Goal: Information Seeking & Learning: Find specific fact

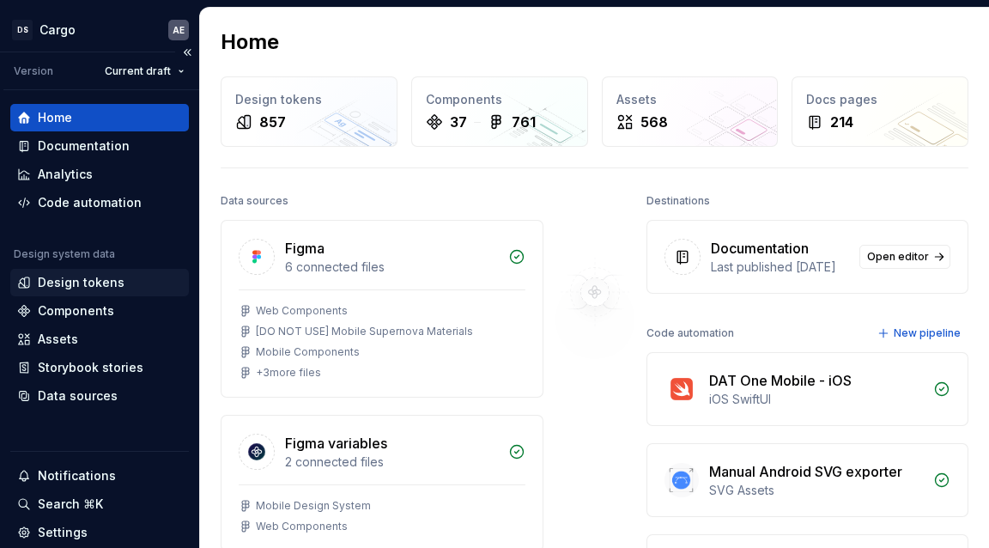
click at [113, 280] on div "Design tokens" at bounding box center [81, 282] width 87 height 17
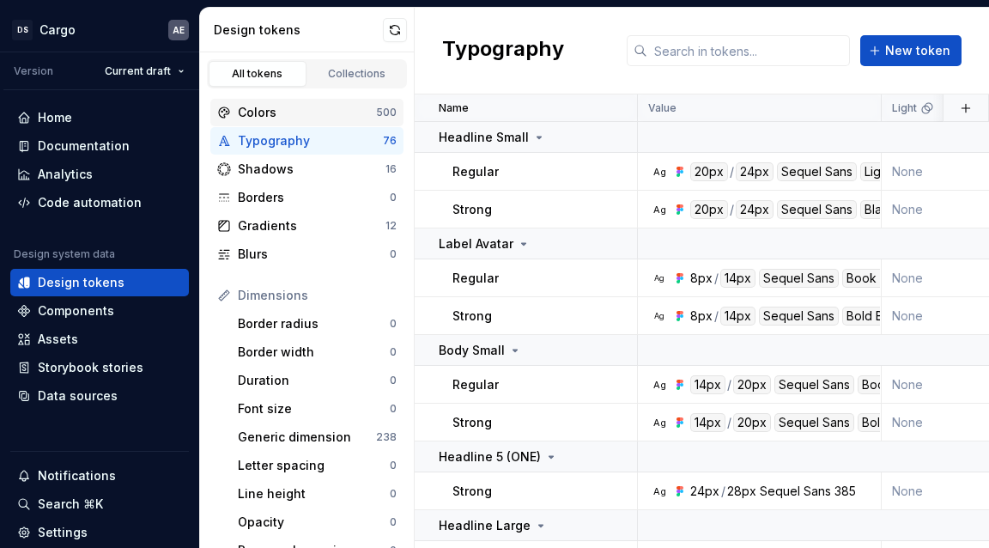
click at [285, 106] on div "Colors" at bounding box center [307, 112] width 138 height 17
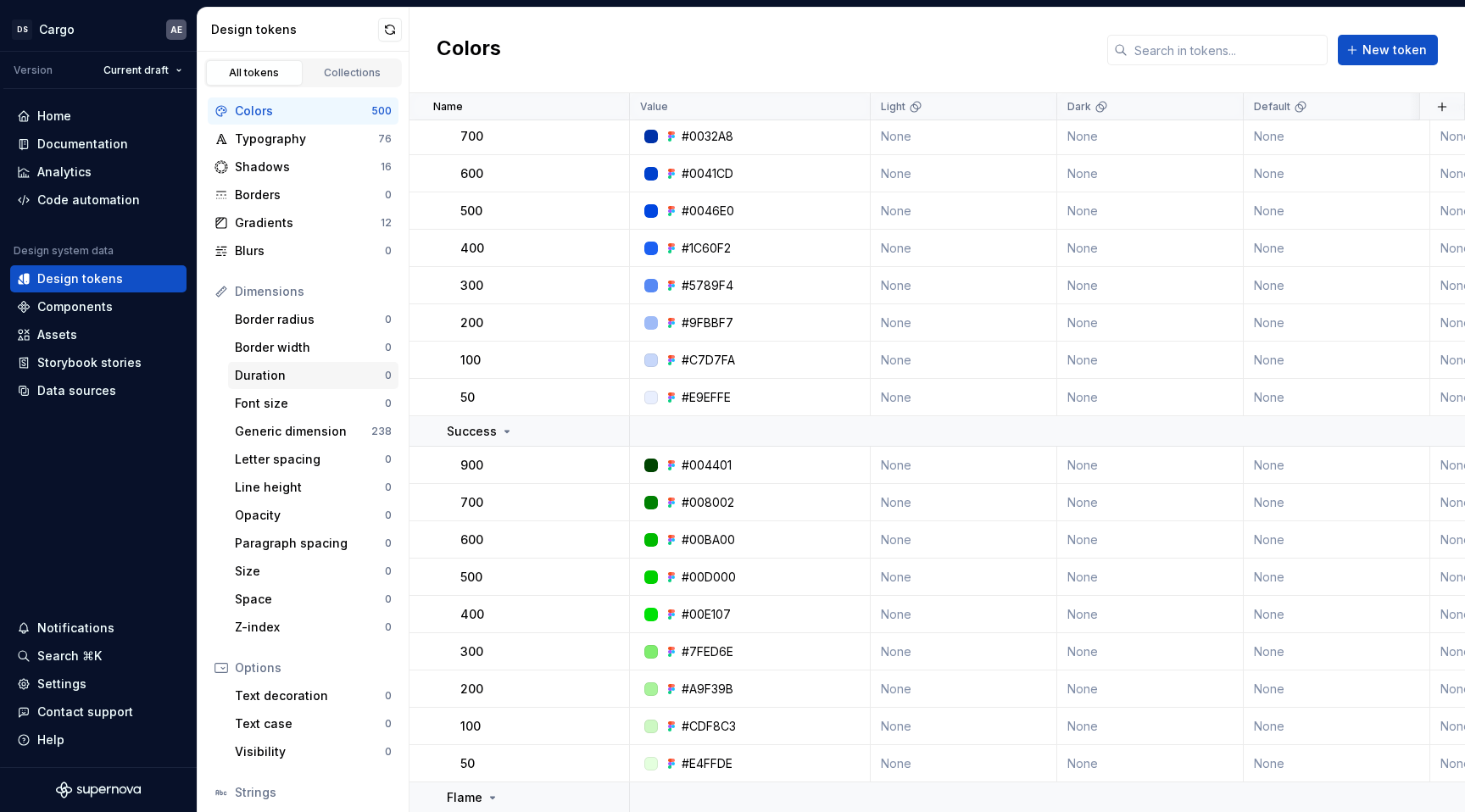
scroll to position [116, 0]
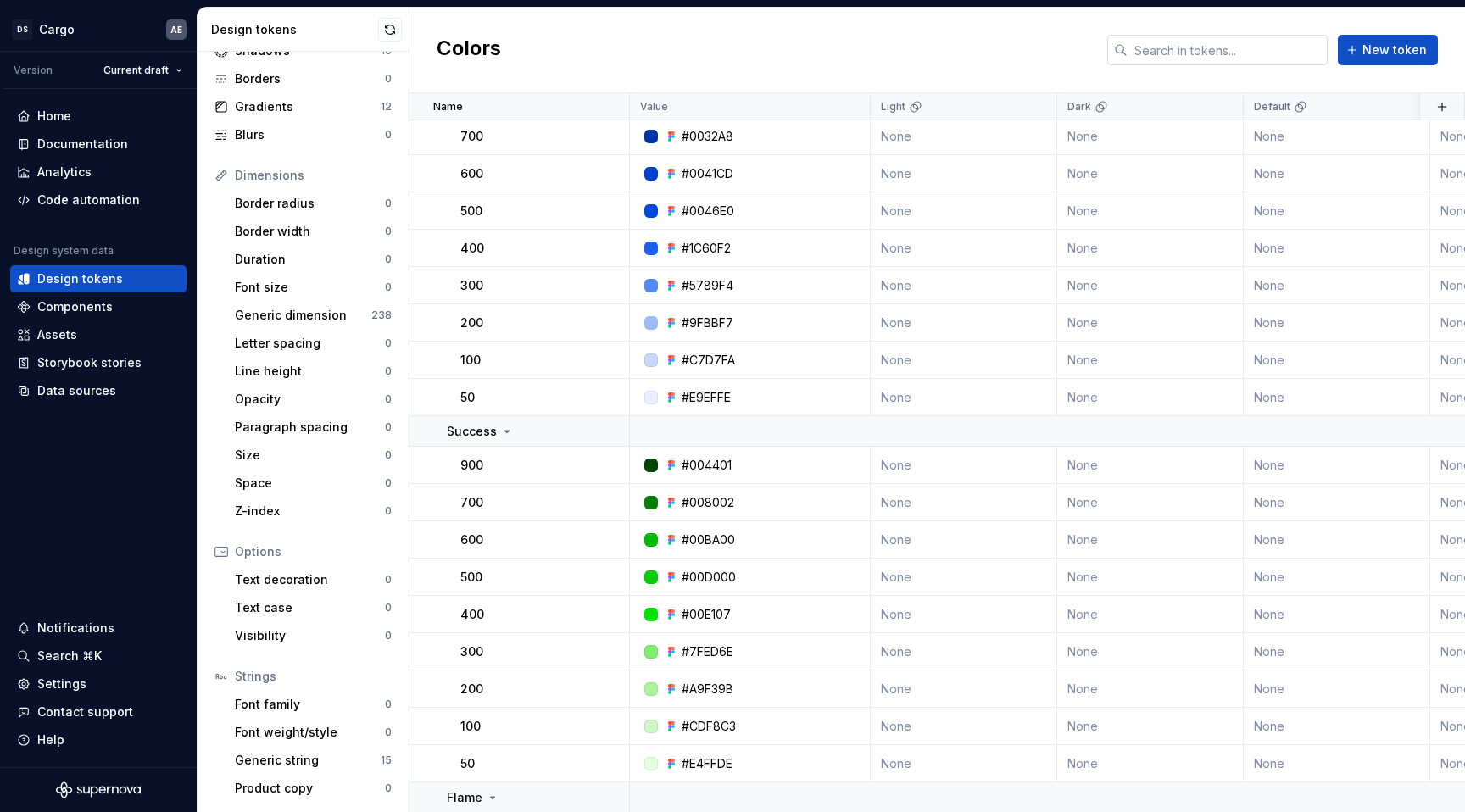
click at [976, 42] on input "text" at bounding box center [1227, 49] width 200 height 31
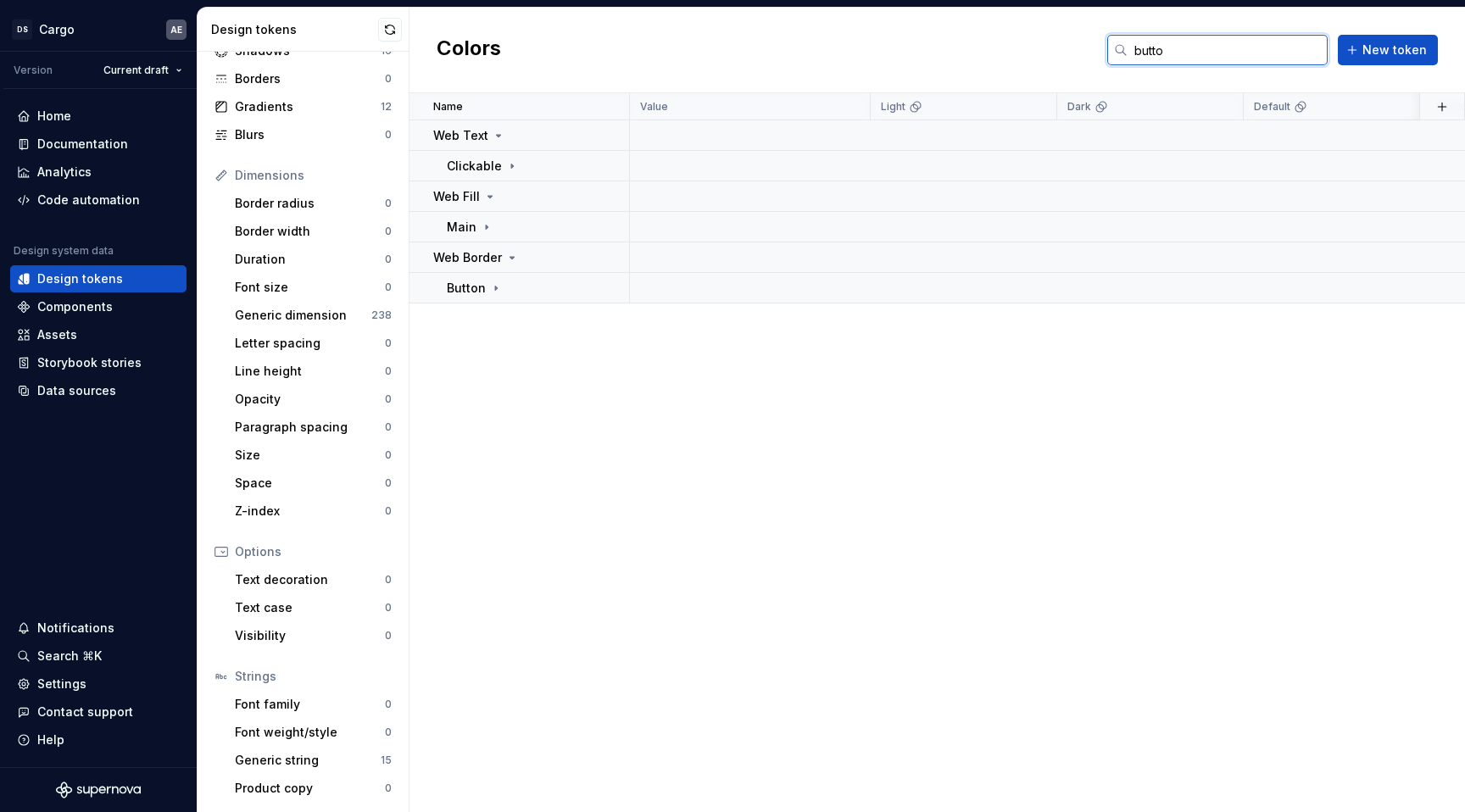
scroll to position [0, 0]
click at [485, 233] on div "Button" at bounding box center [475, 227] width 56 height 17
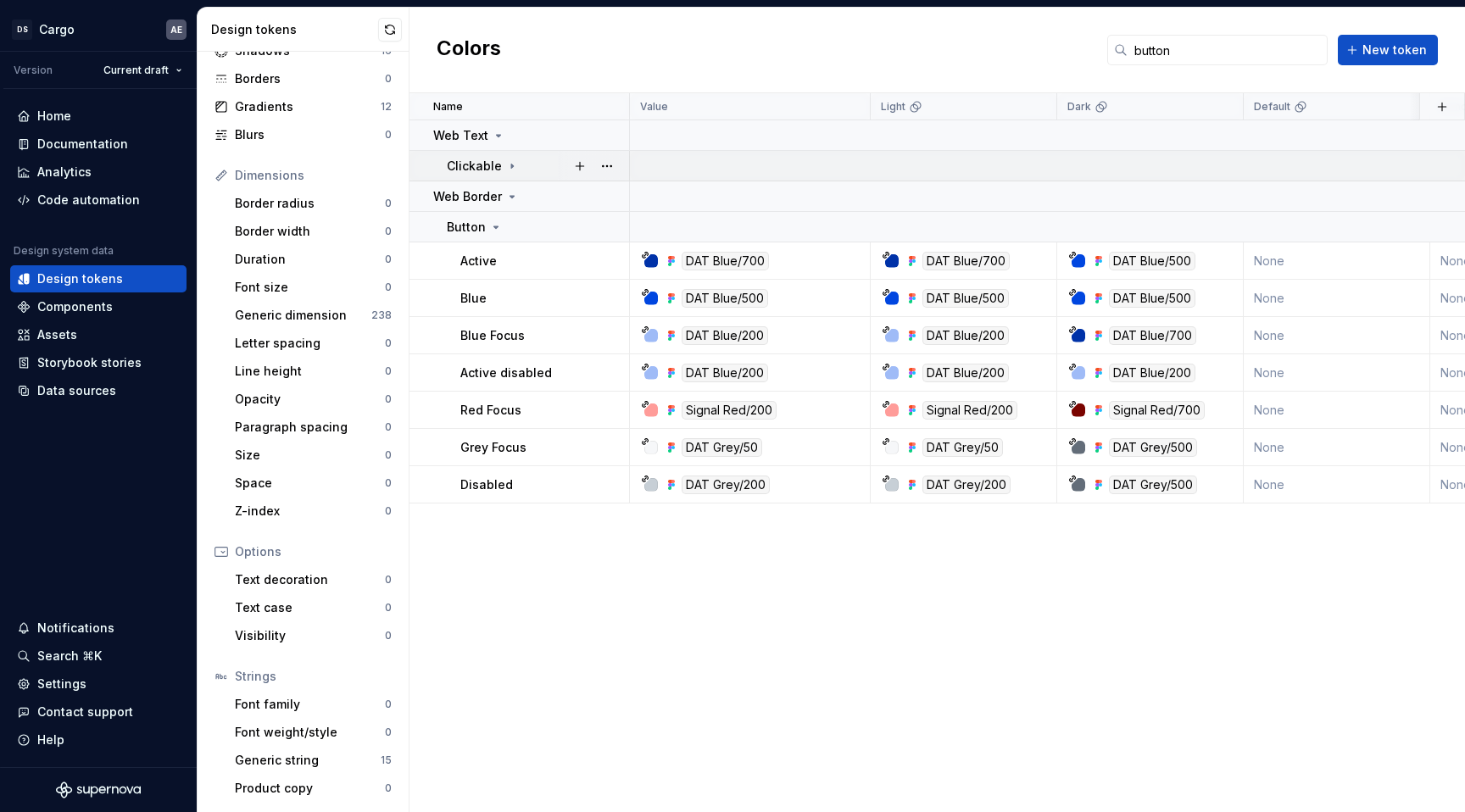
click at [507, 159] on icon at bounding box center [512, 166] width 14 height 14
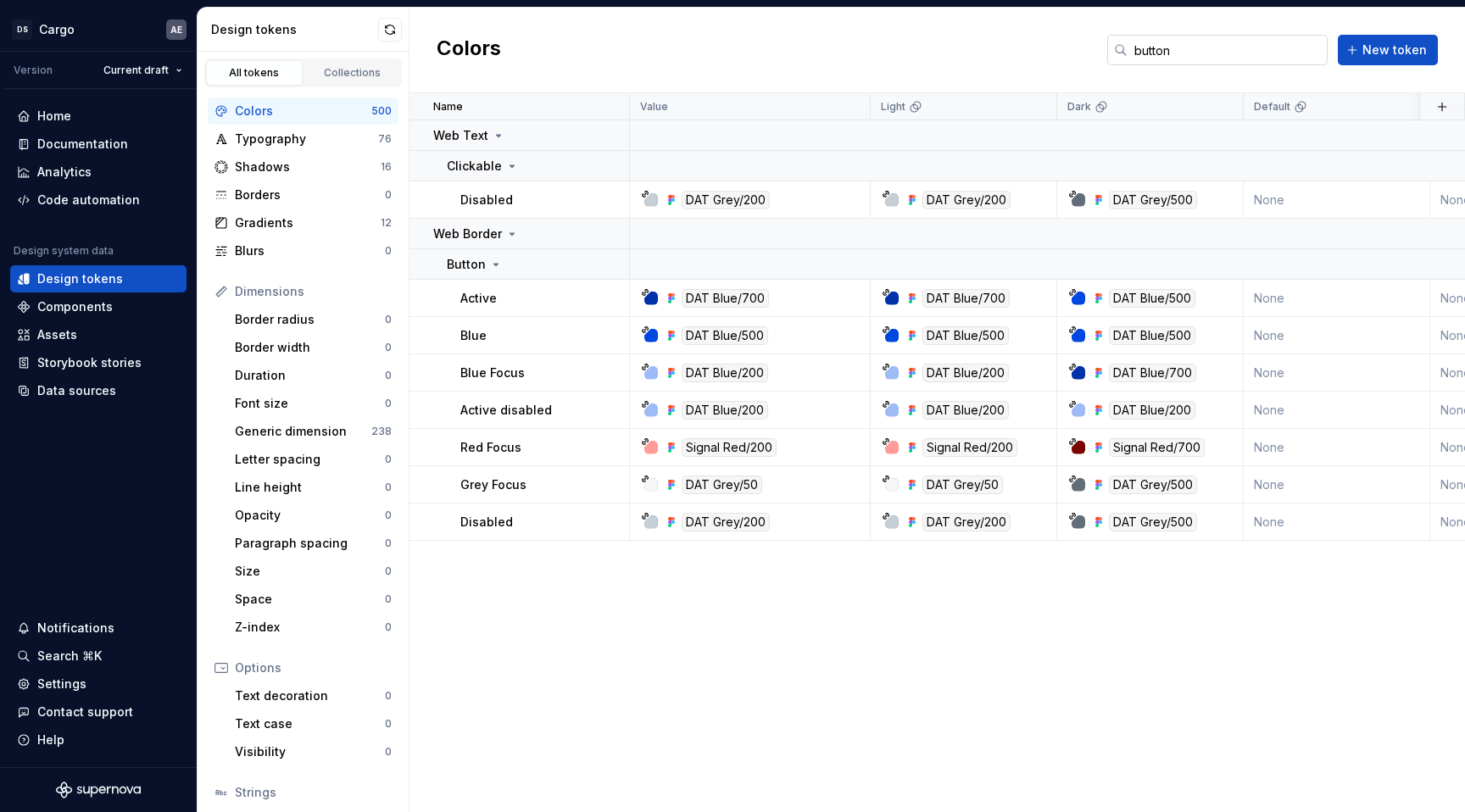
click at [976, 49] on input "button" at bounding box center [1227, 49] width 200 height 31
paste input "#0046E0"
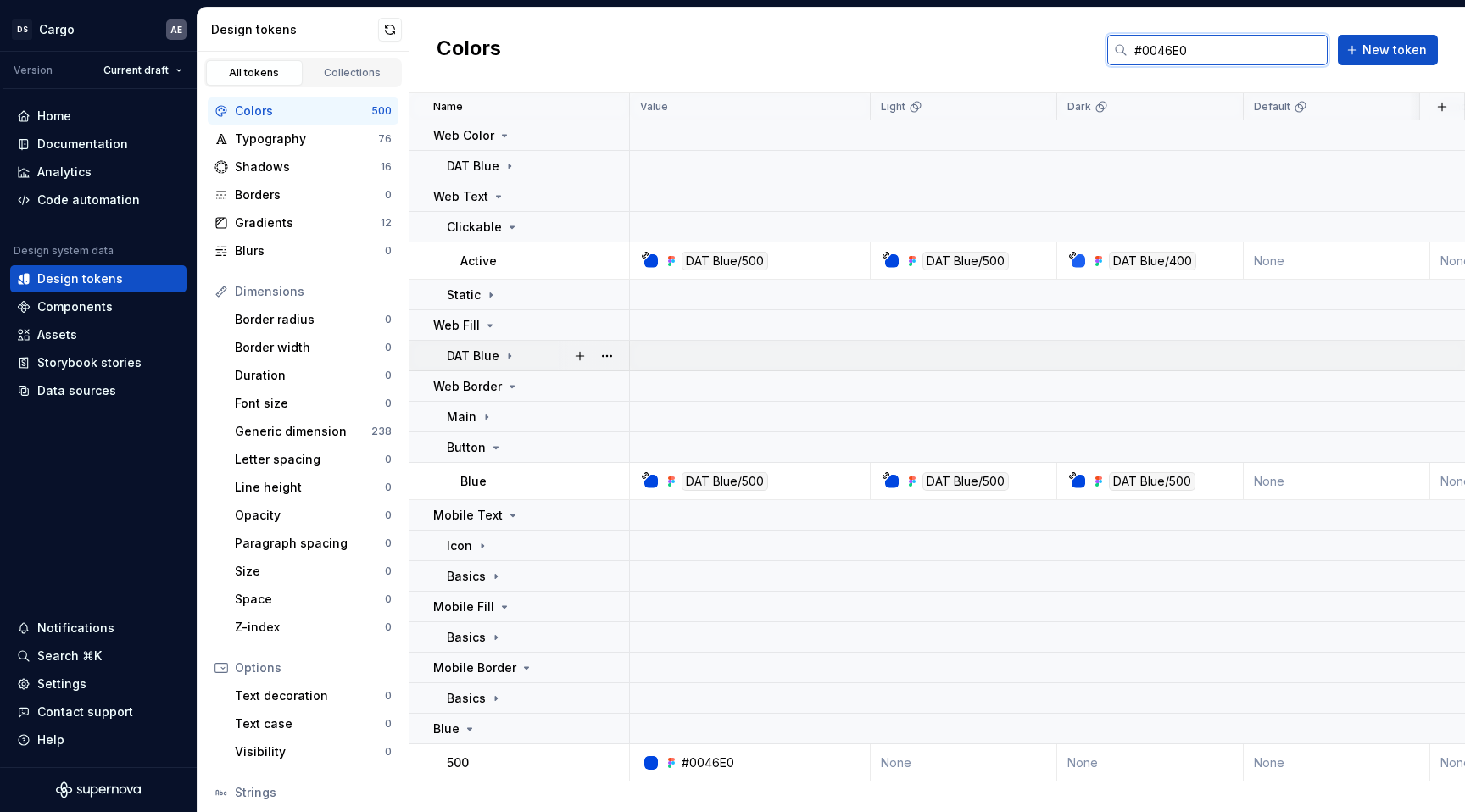
type input "#0046E0"
click at [506, 358] on icon at bounding box center [509, 356] width 14 height 14
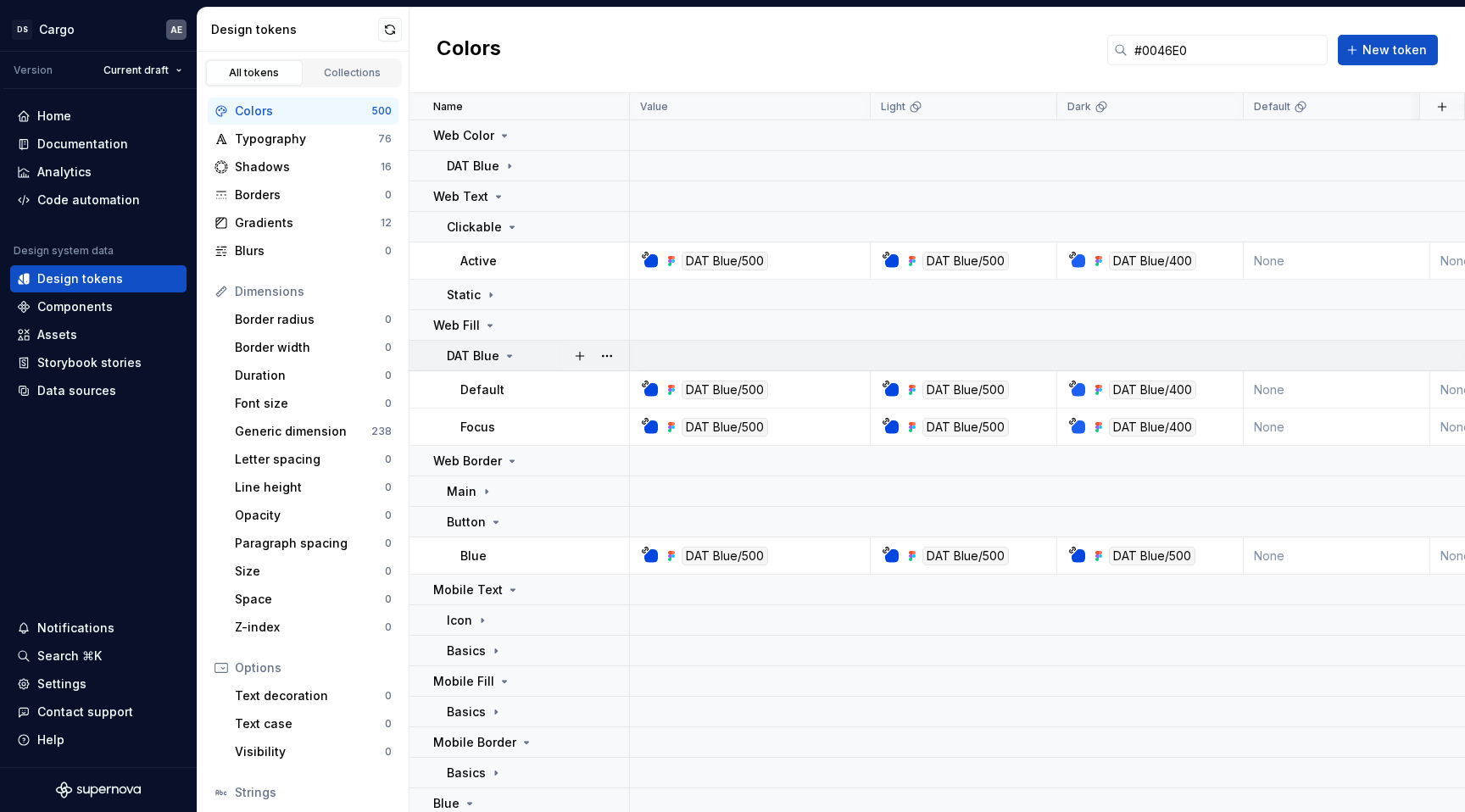
click at [507, 357] on icon at bounding box center [509, 356] width 14 height 14
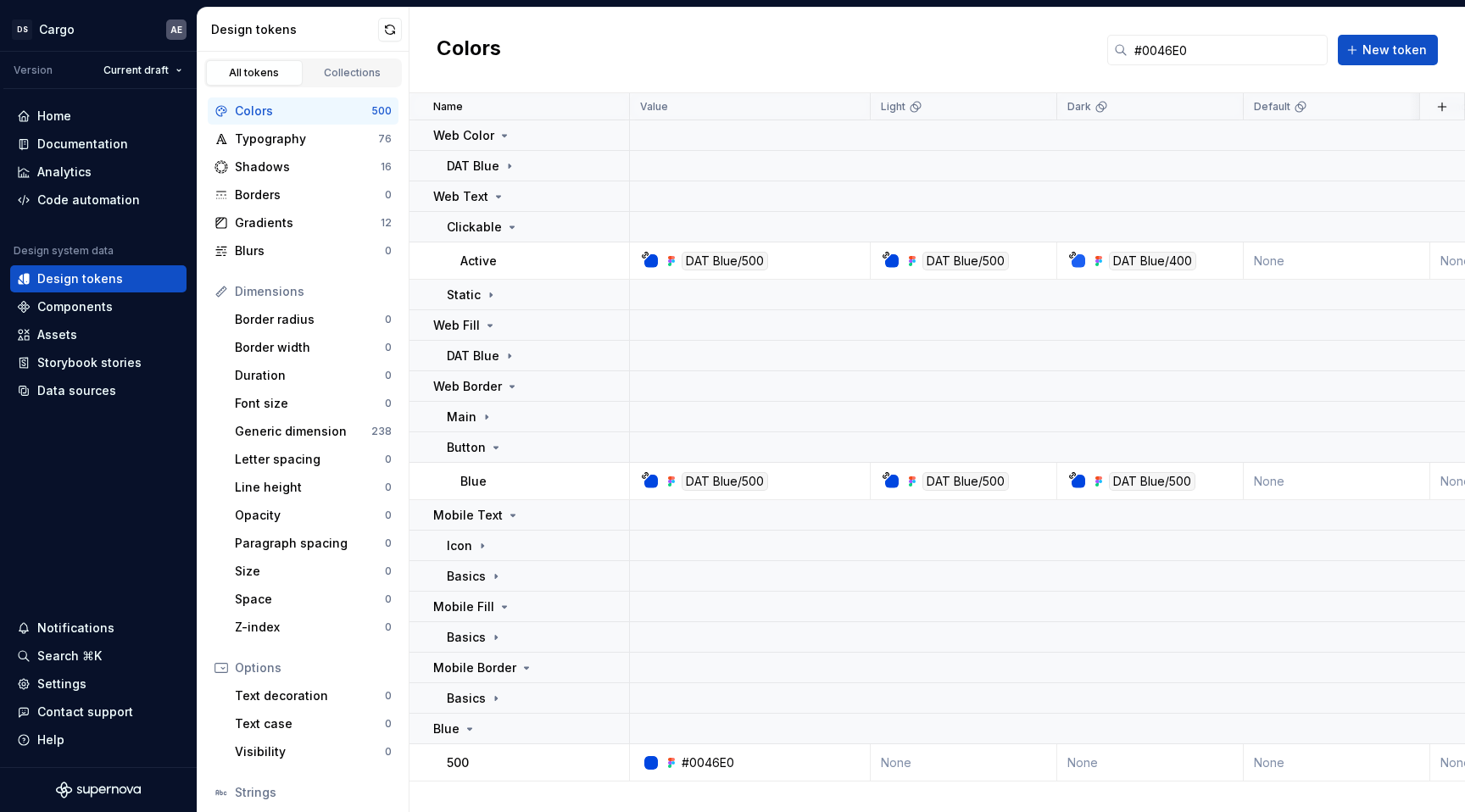
click at [643, 25] on div "Colors #0046E0 New token" at bounding box center [937, 50] width 1055 height 86
click at [958, 26] on div "Colors #0046E0 New token" at bounding box center [937, 50] width 1055 height 86
click at [839, 37] on div "Colors #0046E0 New token" at bounding box center [937, 50] width 1055 height 86
click at [727, 58] on div "Colors #0046E0 New token" at bounding box center [937, 50] width 1055 height 86
click at [695, 59] on div "Colors #0046E0 New token" at bounding box center [937, 50] width 1055 height 86
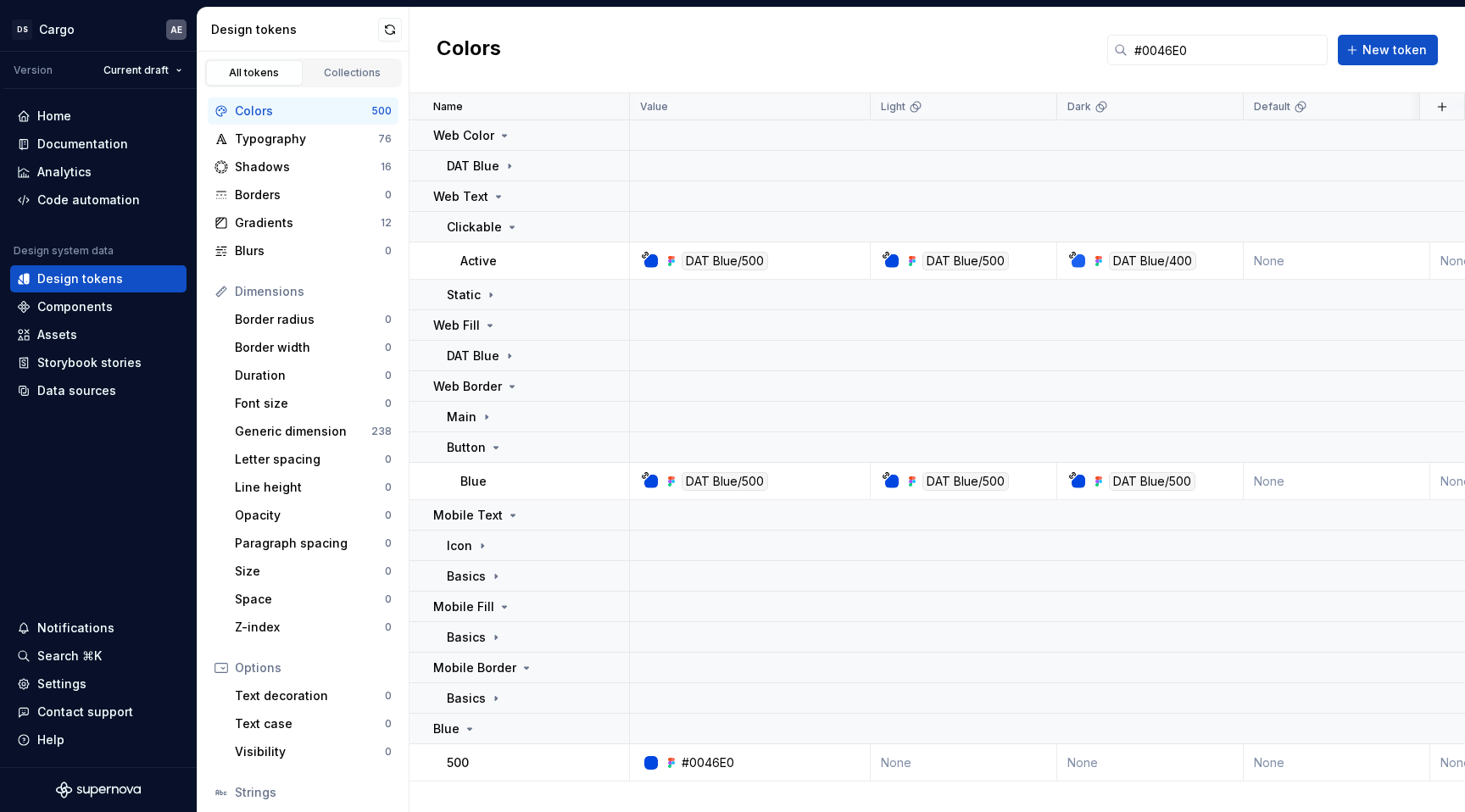
click at [826, 60] on div "Colors #0046E0 New token" at bounding box center [937, 50] width 1055 height 86
